Goal: Find specific page/section: Find specific page/section

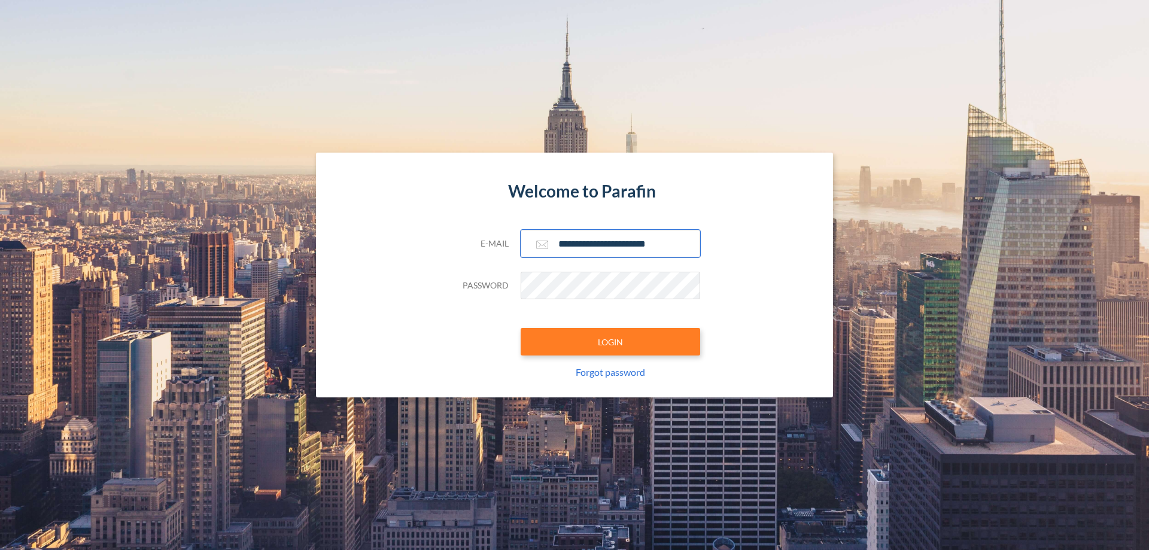
type input "**********"
click at [610, 342] on button "LOGIN" at bounding box center [611, 342] width 180 height 28
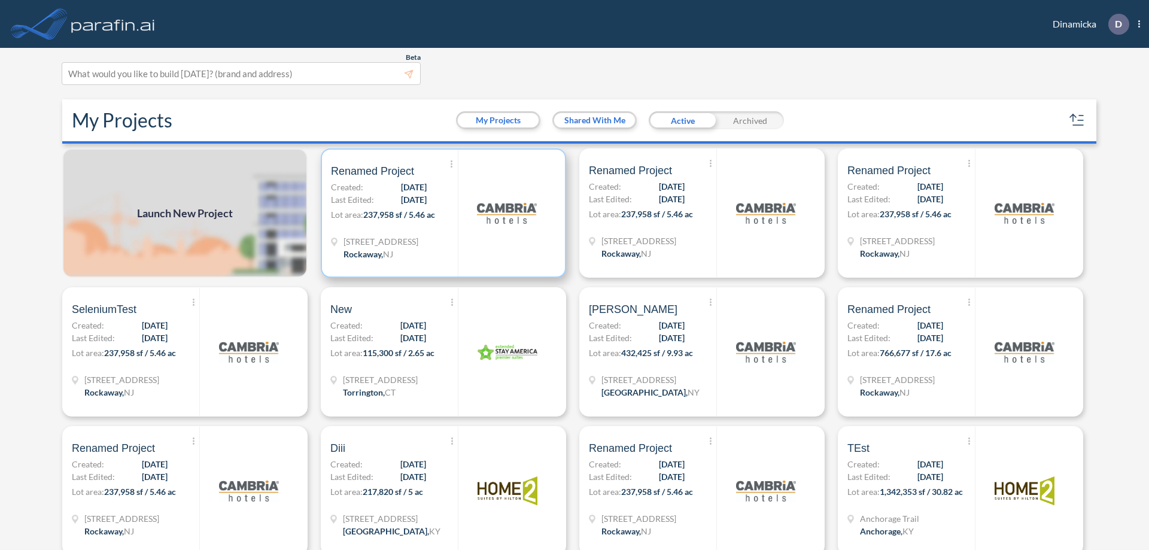
scroll to position [3, 0]
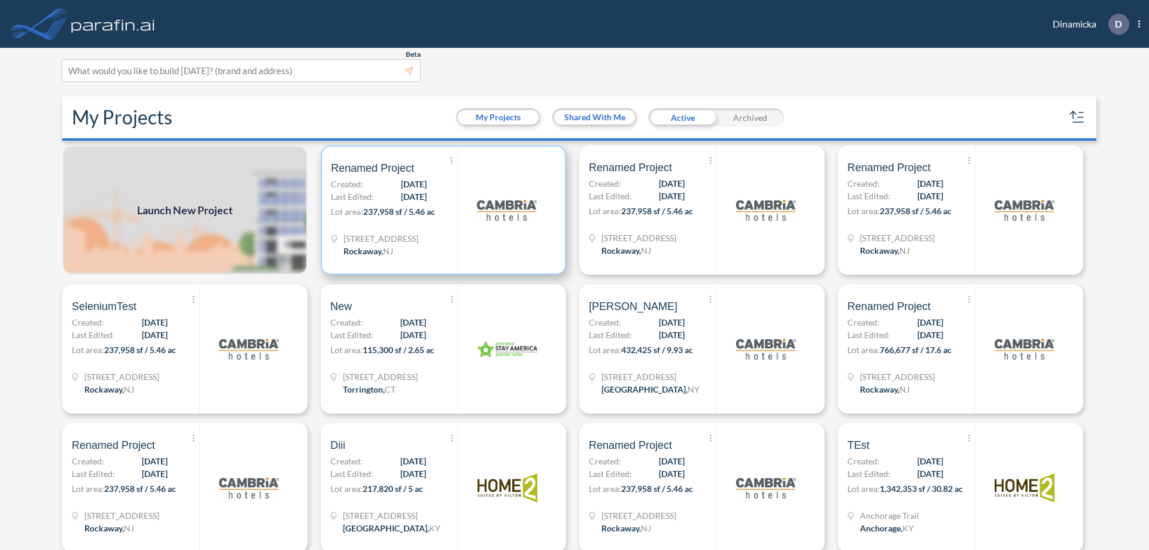
click at [441, 210] on p "Lot area: 237,958 sf / 5.46 ac" at bounding box center [394, 213] width 127 height 17
